Goal: Obtain resource: Download file/media

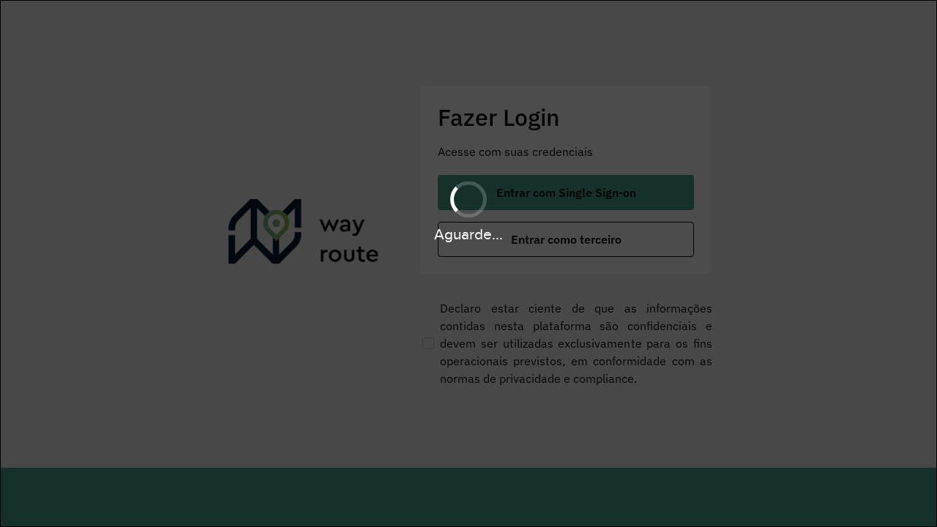
scroll to position [0, 1]
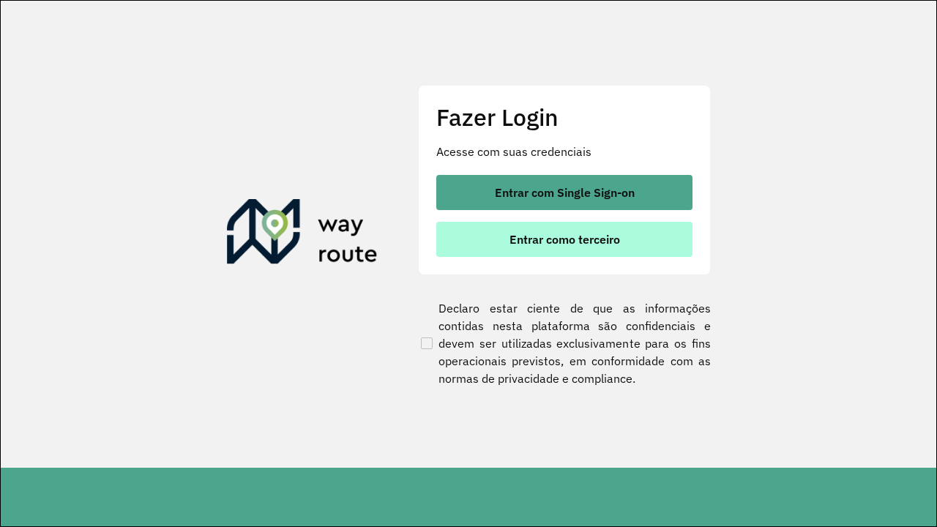
click at [566, 239] on span "Entrar como terceiro" at bounding box center [564, 239] width 110 height 12
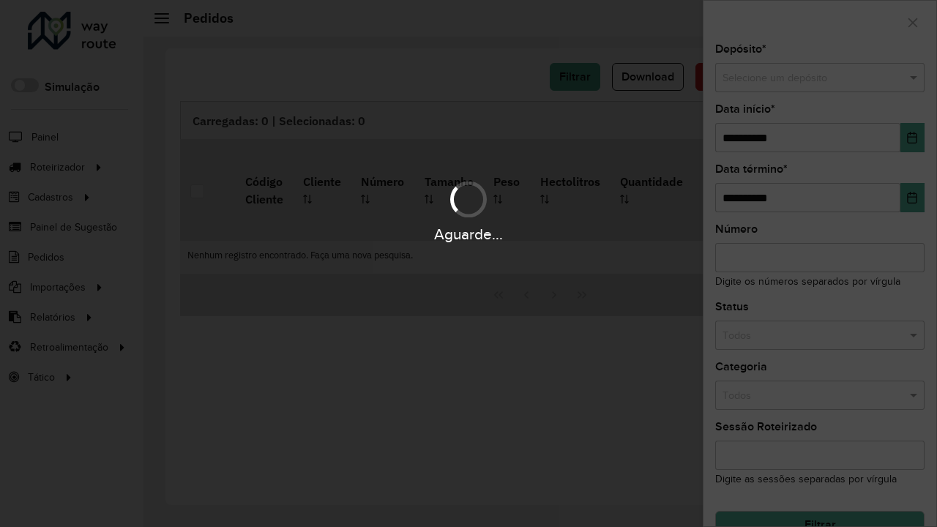
scroll to position [26, 0]
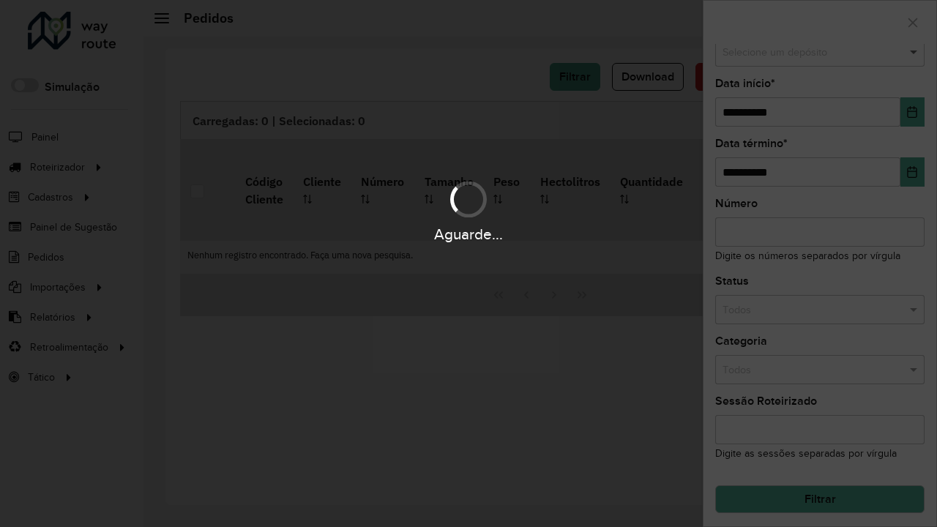
click at [915, 52] on span at bounding box center [915, 53] width 18 height 16
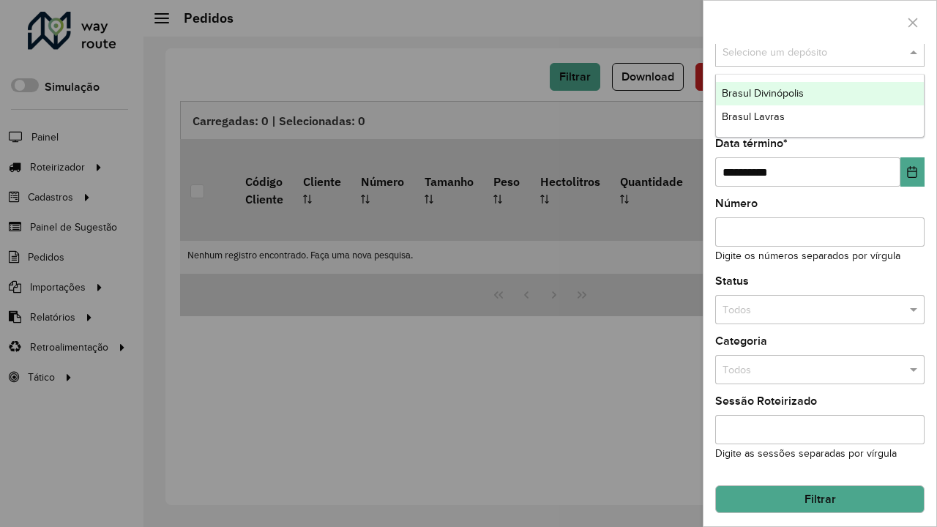
click at [762, 93] on span "Brasul Divinópolis" at bounding box center [762, 93] width 82 height 12
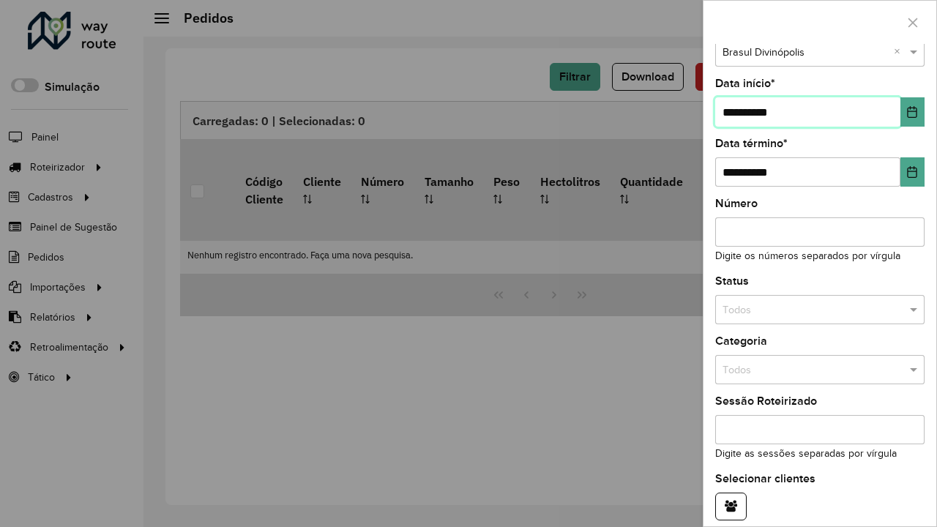
type input "**********"
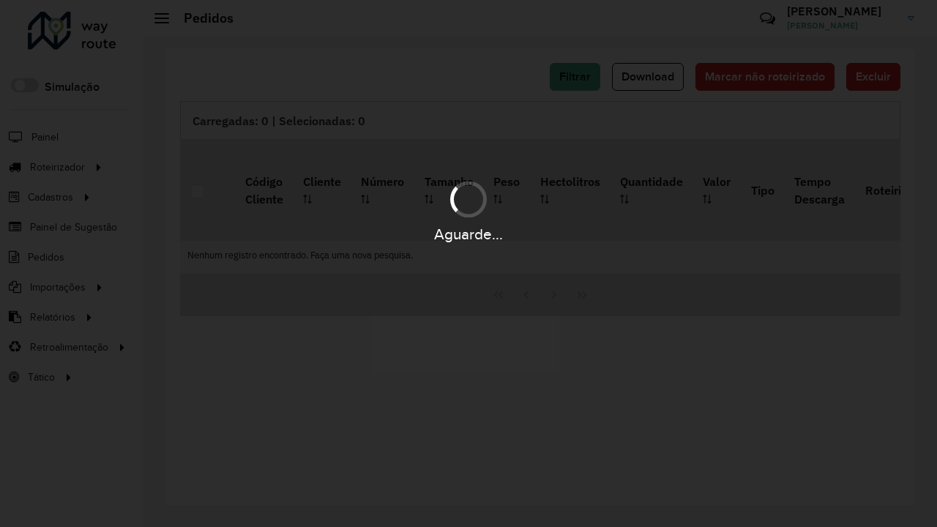
scroll to position [89, 0]
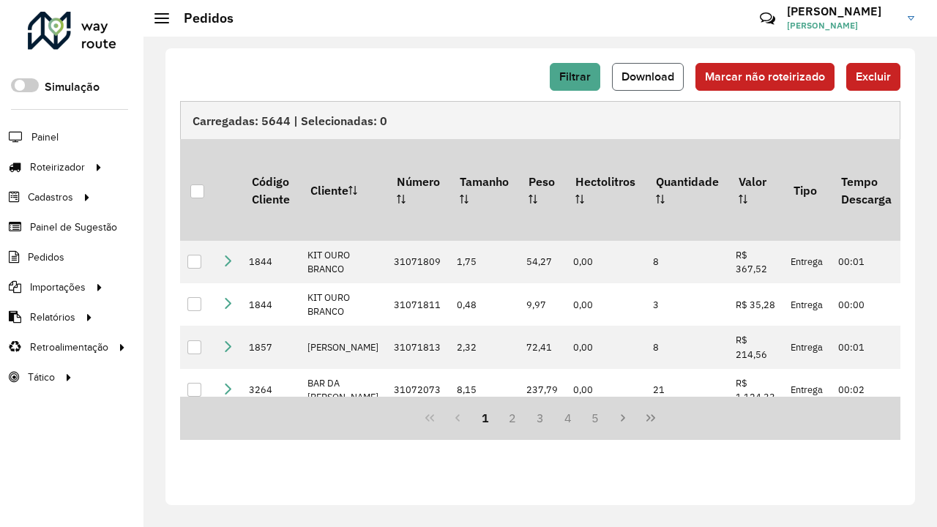
click at [648, 77] on span "Download" at bounding box center [647, 76] width 53 height 12
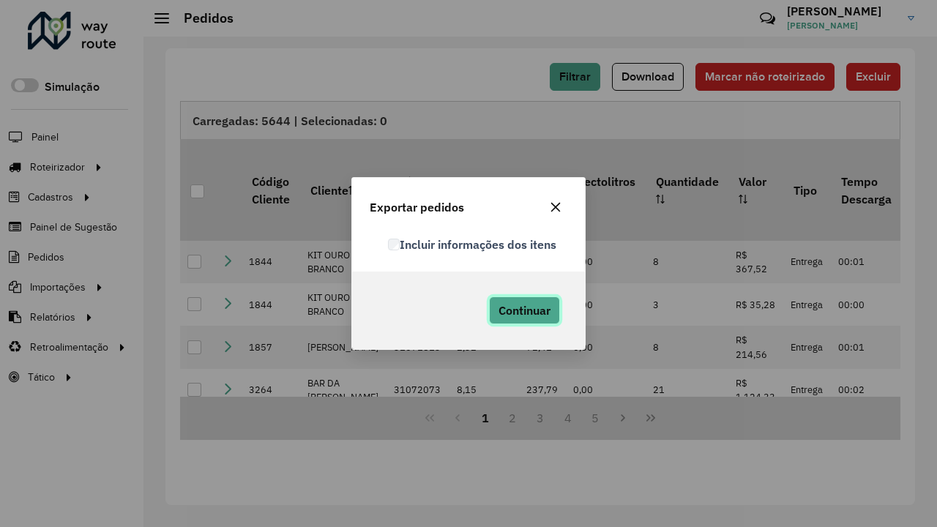
click at [524, 310] on span "Continuar" at bounding box center [524, 310] width 52 height 15
